Goal: Task Accomplishment & Management: Manage account settings

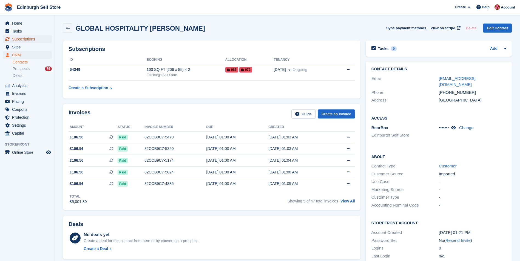
click at [25, 39] on span "Subscriptions" at bounding box center [28, 39] width 33 height 8
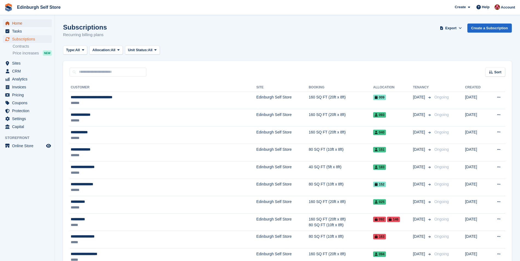
click at [24, 24] on span "Home" at bounding box center [28, 23] width 33 height 8
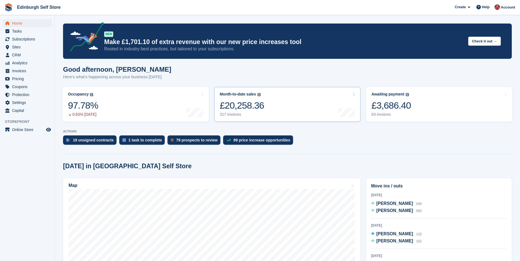
scroll to position [164, 0]
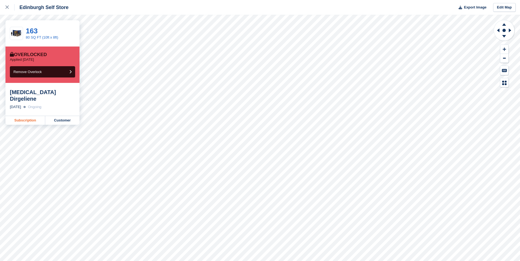
click at [27, 116] on link "Subscription" at bounding box center [25, 120] width 40 height 9
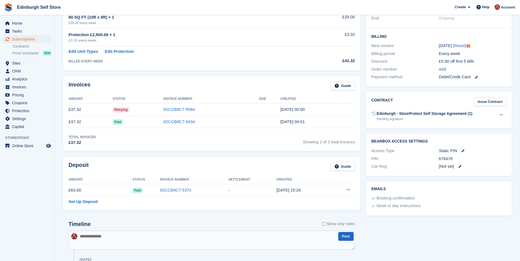
scroll to position [137, 0]
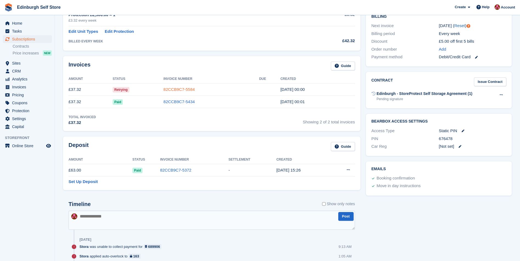
click at [185, 91] on link "82CCB9C7-5584" at bounding box center [178, 89] width 31 height 5
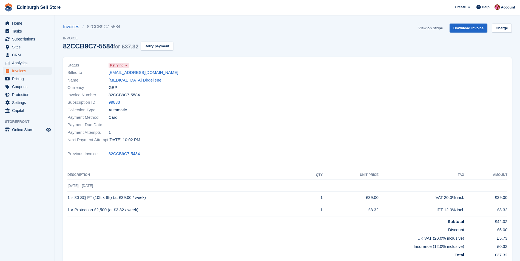
click at [427, 28] on link "View on Stripe" at bounding box center [430, 28] width 29 height 9
click at [134, 81] on link "[MEDICAL_DATA] Dirgeliene" at bounding box center [134, 80] width 53 height 6
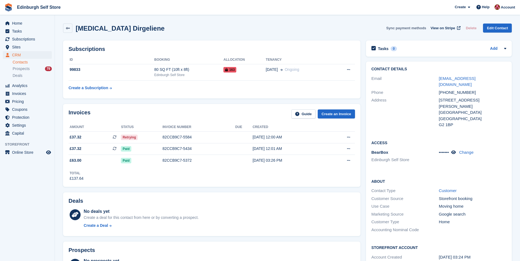
click at [407, 28] on button "Sync payment methods" at bounding box center [406, 28] width 40 height 9
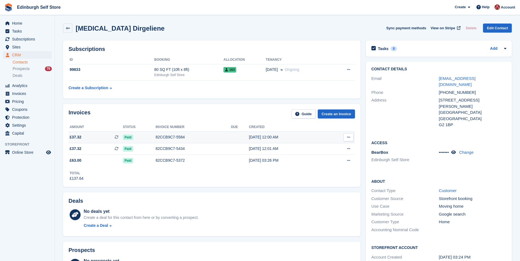
click at [172, 137] on div "82CCB9C7-5584" at bounding box center [193, 137] width 75 height 6
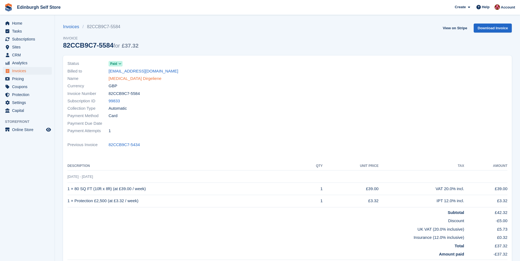
click at [121, 78] on link "[MEDICAL_DATA] Dirgeliene" at bounding box center [134, 79] width 53 height 6
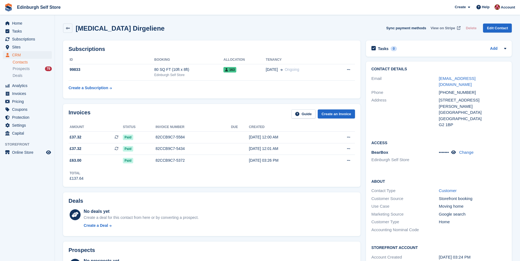
click at [441, 28] on span "View on Stripe" at bounding box center [442, 27] width 24 height 5
click at [401, 28] on button "Sync payment methods" at bounding box center [406, 28] width 40 height 9
